Goal: Information Seeking & Learning: Learn about a topic

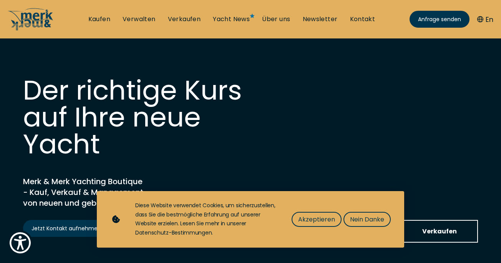
click at [235, 25] on ul "Kaufen Verwalten Verkaufen Yacht News Über uns Newsletter Kontakt Senden Sie un…" at bounding box center [231, 19] width 299 height 23
click at [235, 23] on link "Yacht News" at bounding box center [231, 19] width 37 height 8
click at [358, 216] on span "Nein Danke" at bounding box center [367, 219] width 34 height 10
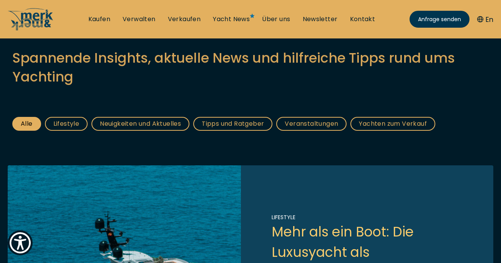
scroll to position [86, 0]
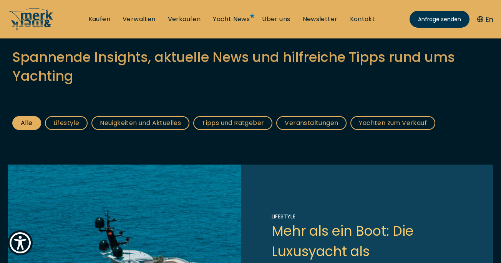
click at [324, 120] on link "Veranstaltungen" at bounding box center [311, 123] width 70 height 14
click at [305, 123] on link "Veranstaltungen" at bounding box center [311, 123] width 70 height 14
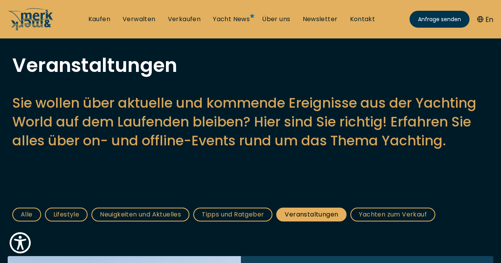
scroll to position [25, 0]
